Goal: Task Accomplishment & Management: Complete application form

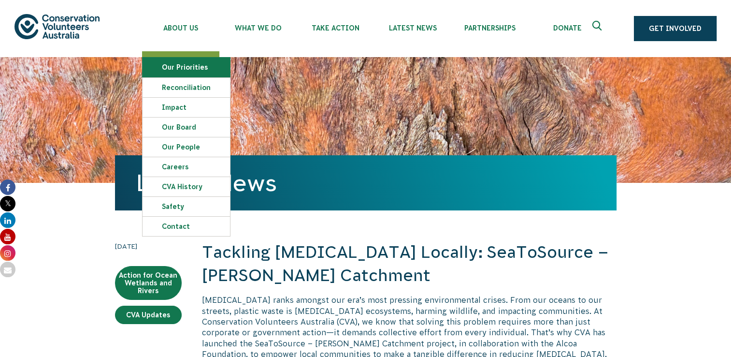
click at [182, 69] on link "Our Priorities" at bounding box center [186, 67] width 87 height 19
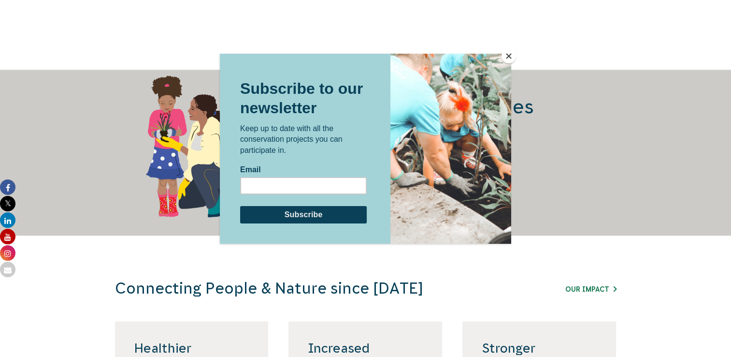
scroll to position [1276, 0]
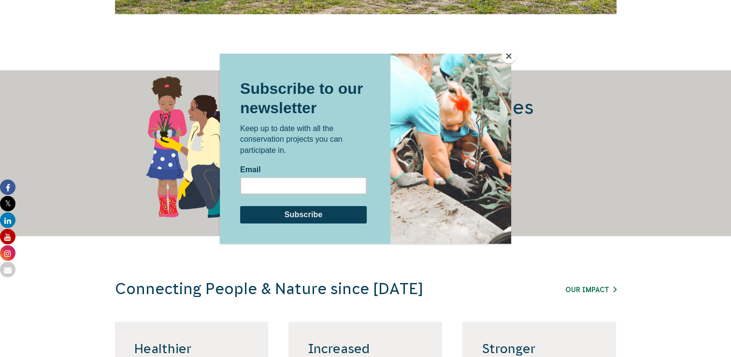
click at [508, 55] on button "Close" at bounding box center [509, 56] width 15 height 15
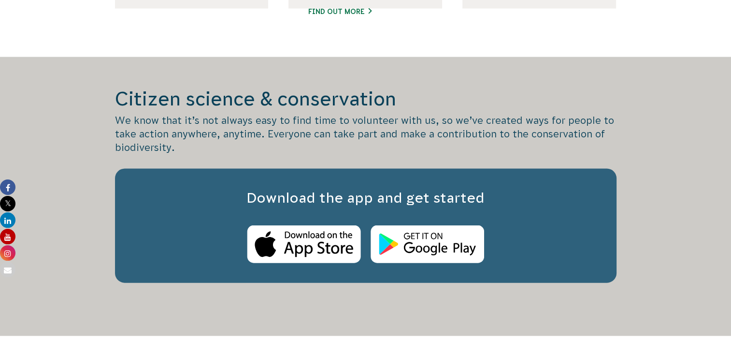
scroll to position [2031, 0]
click at [544, 185] on div "Download the app and get started" at bounding box center [366, 225] width 502 height 114
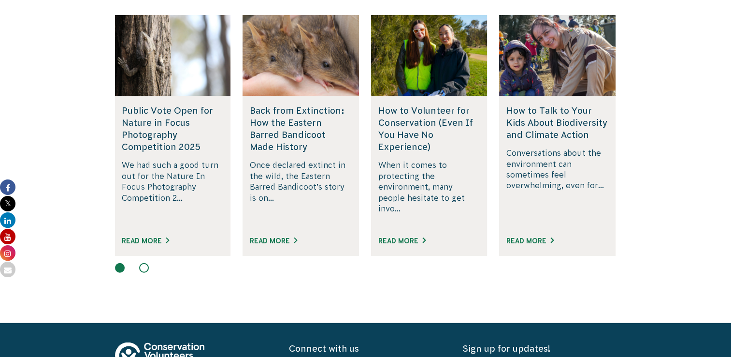
scroll to position [2424, 0]
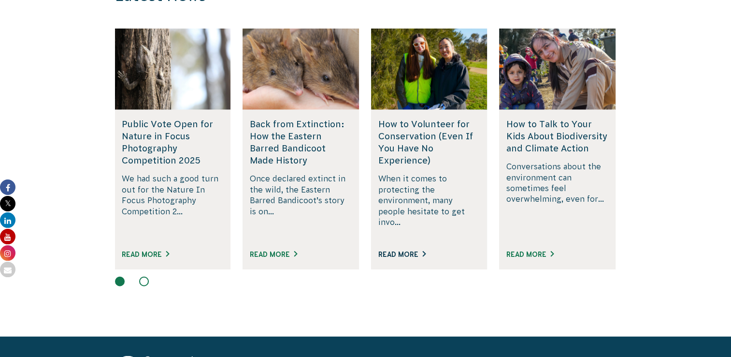
click at [402, 250] on link "Read More" at bounding box center [401, 254] width 47 height 8
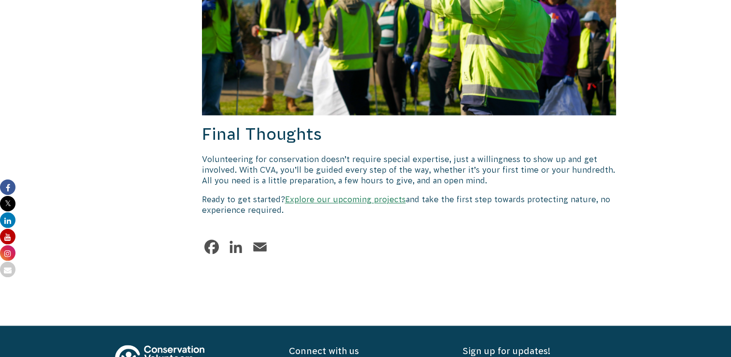
scroll to position [1423, 0]
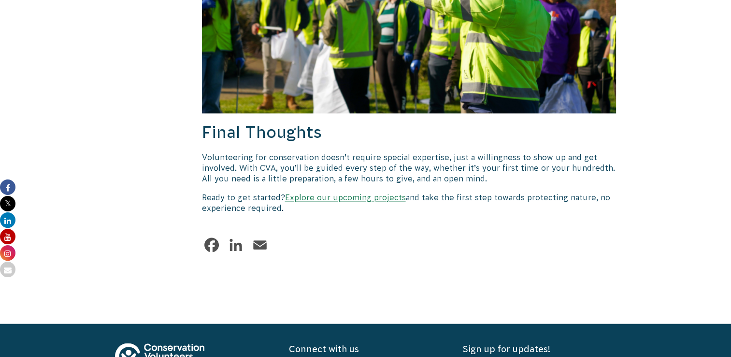
click at [351, 193] on link "Explore our upcoming projects" at bounding box center [345, 197] width 121 height 9
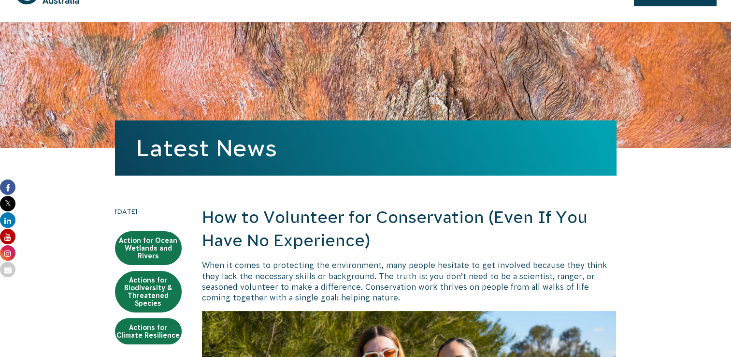
scroll to position [0, 0]
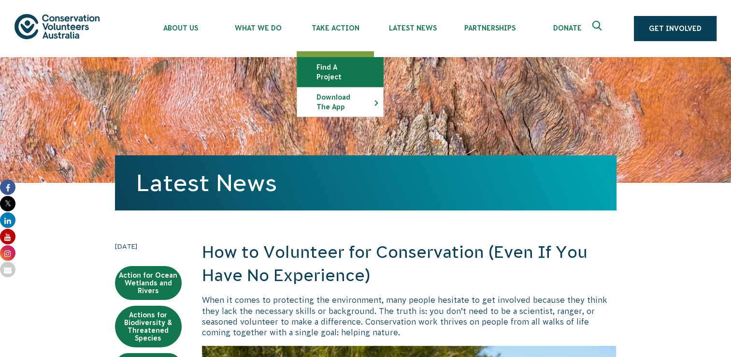
click at [347, 70] on link "Find a project" at bounding box center [340, 72] width 86 height 29
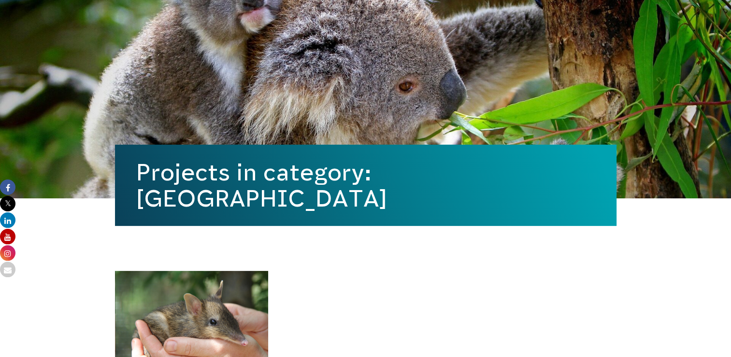
scroll to position [85, 0]
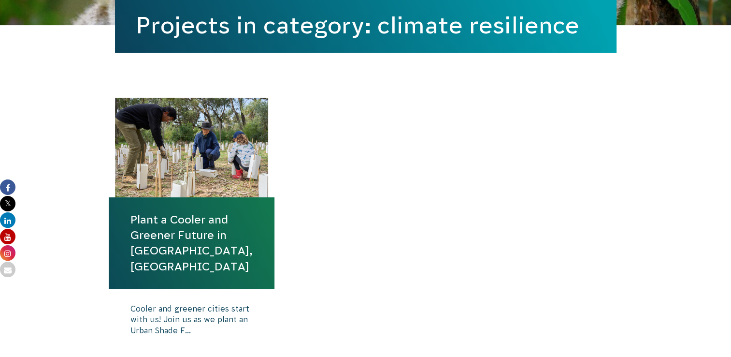
scroll to position [276, 0]
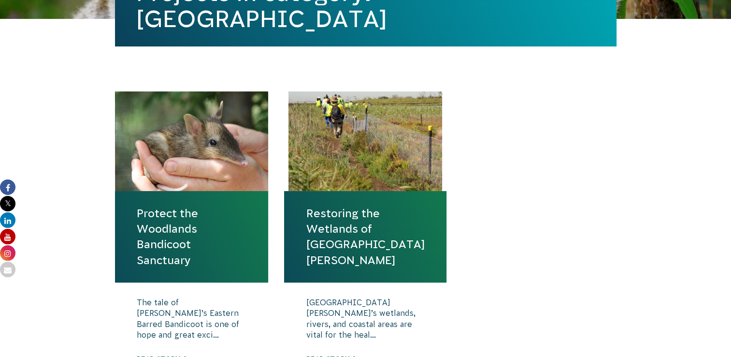
scroll to position [346, 0]
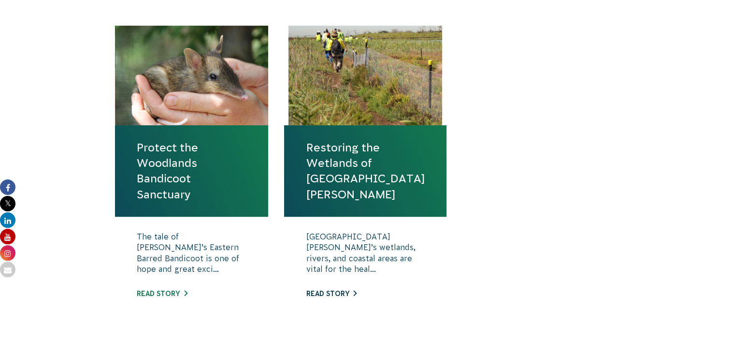
click at [344, 293] on link "Read story" at bounding box center [331, 294] width 51 height 8
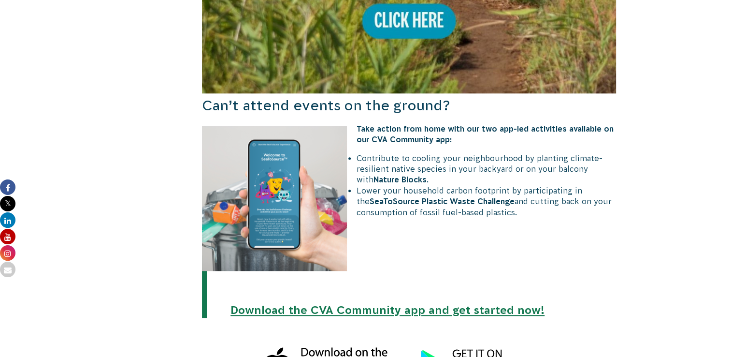
scroll to position [948, 0]
click at [357, 304] on link "Download the CVA Community app and get started now!" at bounding box center [388, 310] width 314 height 13
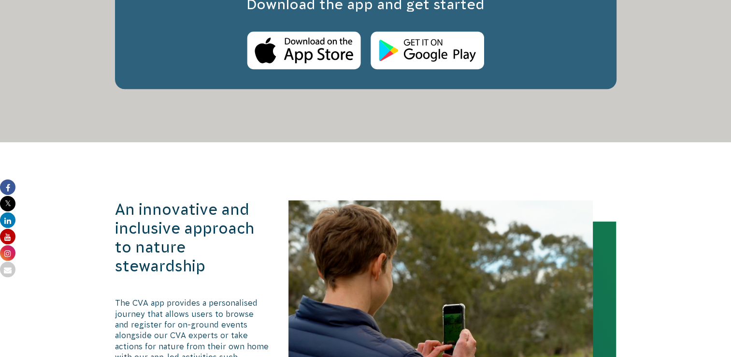
scroll to position [919, 0]
